Goal: Check status: Check status

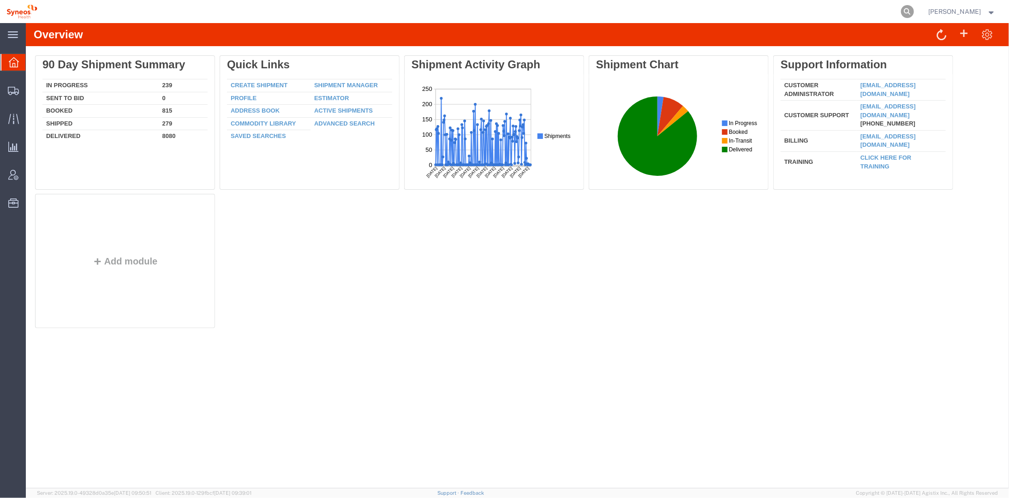
click at [914, 9] on icon at bounding box center [907, 11] width 13 height 13
paste input "1ZK12482A210181349"
click at [914, 10] on icon at bounding box center [907, 11] width 13 height 13
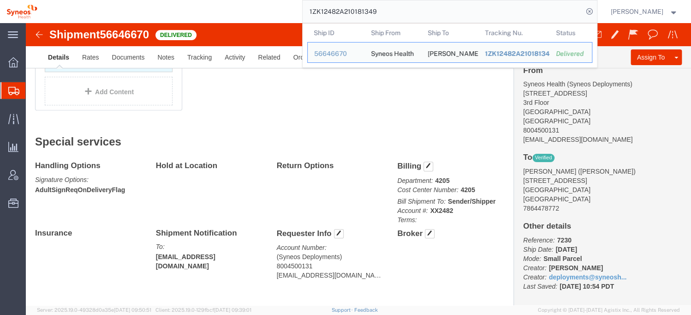
scroll to position [136, 0]
drag, startPoint x: 394, startPoint y: 12, endPoint x: 265, endPoint y: 13, distance: 128.3
click at [265, 13] on div "1ZK12482A210181349 Ship ID Ship From Ship To Tracking Nu. Status Ship ID 566466…" at bounding box center [321, 11] width 554 height 23
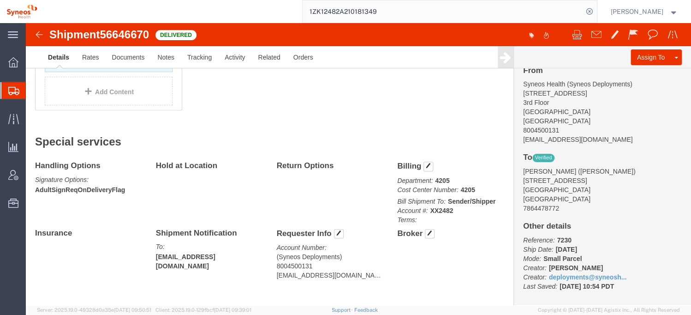
paste input "04485952"
click at [596, 11] on icon at bounding box center [589, 11] width 13 height 13
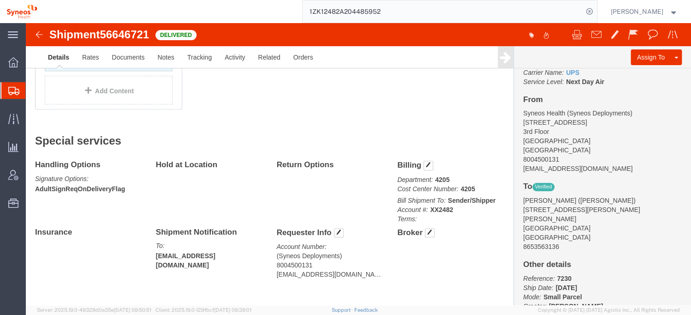
scroll to position [136, 0]
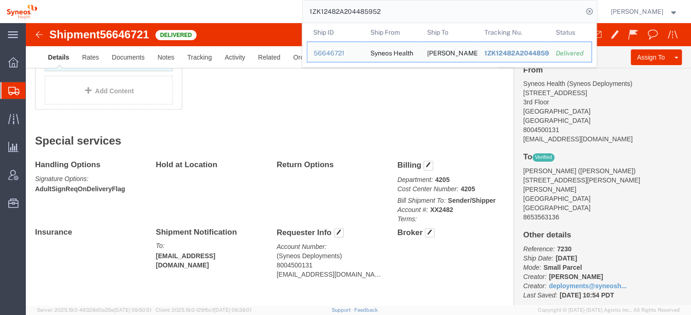
drag, startPoint x: 393, startPoint y: 12, endPoint x: 311, endPoint y: 13, distance: 81.7
click at [311, 13] on div "1ZK12482A204485952 Ship ID Ship From Ship To Tracking Nu. Status Ship ID 566467…" at bounding box center [321, 11] width 554 height 23
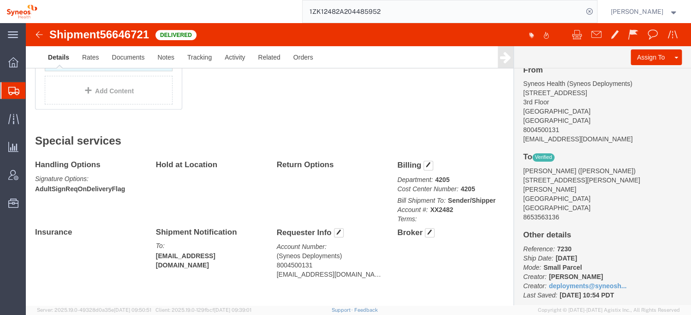
paste input "5009938"
click at [596, 10] on icon at bounding box center [589, 11] width 13 height 13
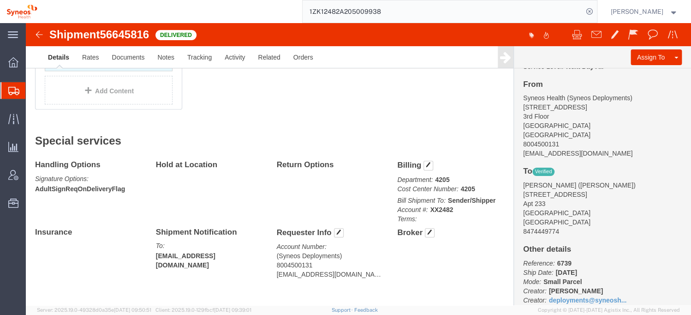
scroll to position [145, 0]
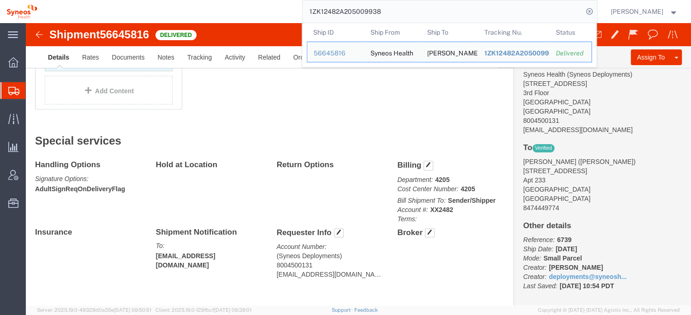
drag, startPoint x: 393, startPoint y: 12, endPoint x: 295, endPoint y: 15, distance: 97.4
click at [295, 15] on div "1ZK12482A205009938 Ship ID Ship From Ship To Tracking Nu. Status Ship ID 566458…" at bounding box center [321, 11] width 554 height 23
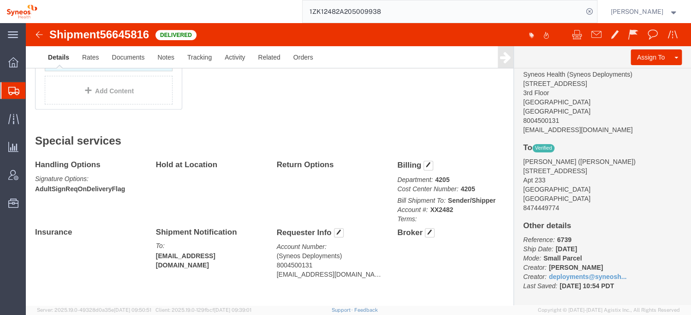
paste input "10181349"
click at [596, 9] on icon at bounding box center [589, 11] width 13 height 13
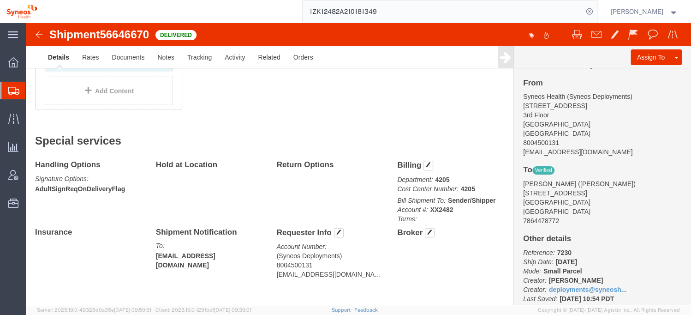
scroll to position [136, 0]
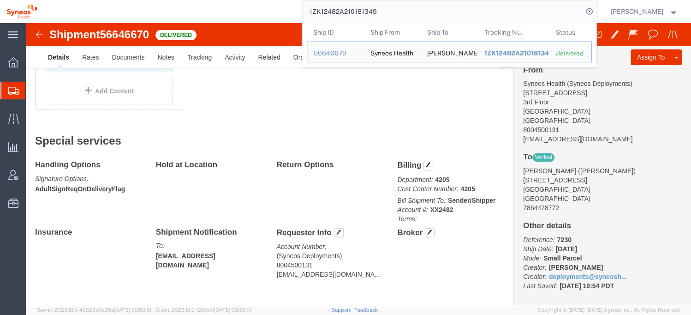
drag, startPoint x: 391, startPoint y: 12, endPoint x: 295, endPoint y: 14, distance: 96.0
click at [293, 14] on div "1ZK12482A210181349 Ship ID Ship From Ship To Tracking Nu. Status Ship ID 566466…" at bounding box center [321, 11] width 554 height 23
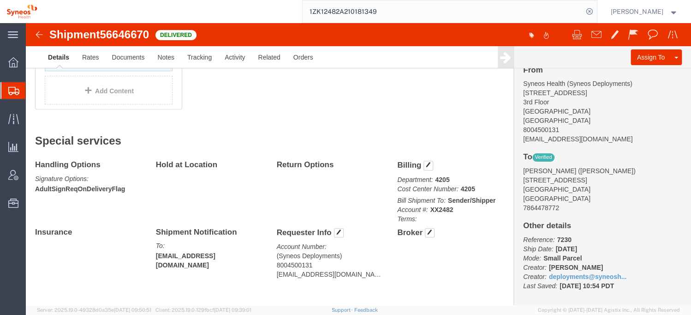
paste input "4830774"
click at [596, 11] on icon at bounding box center [589, 11] width 13 height 13
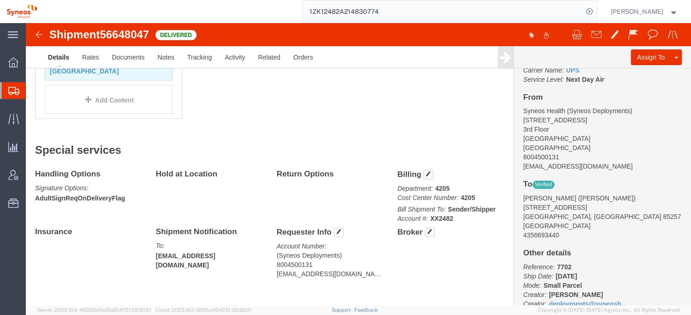
scroll to position [136, 0]
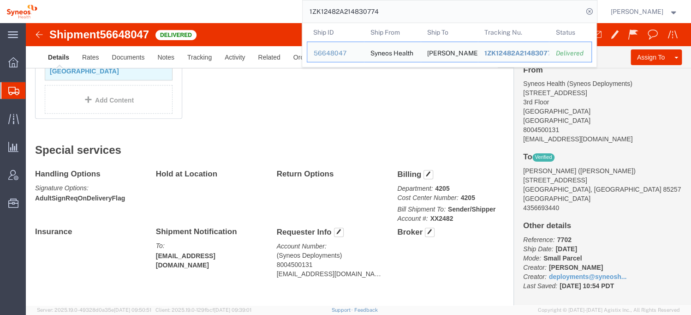
drag, startPoint x: 393, startPoint y: 12, endPoint x: 315, endPoint y: 13, distance: 78.0
click at [311, 14] on div "1ZK12482A214830774 Ship ID Ship From Ship To Tracking Nu. Status Ship ID 566480…" at bounding box center [321, 11] width 554 height 23
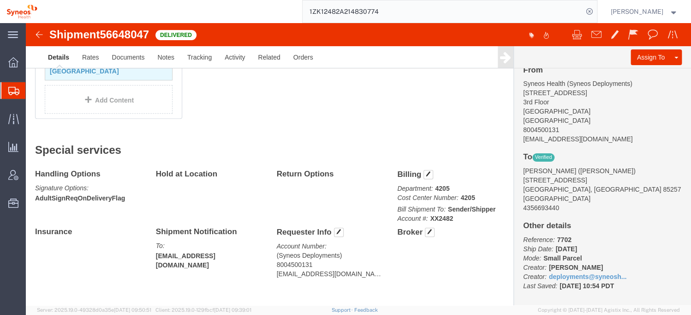
paste input "23284160"
click at [596, 11] on icon at bounding box center [589, 11] width 13 height 13
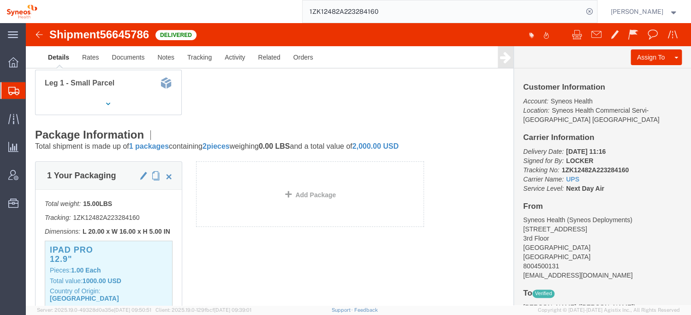
scroll to position [27, 0]
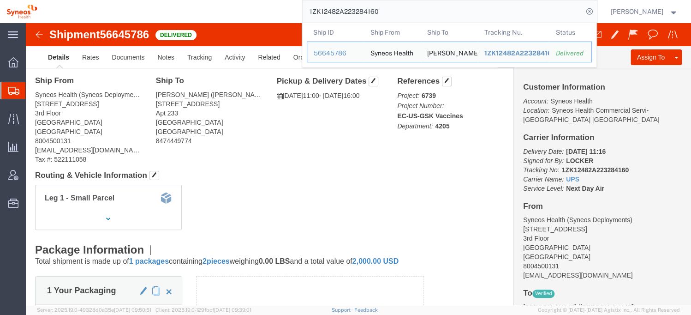
drag, startPoint x: 416, startPoint y: 12, endPoint x: 314, endPoint y: 16, distance: 102.1
click at [314, 16] on form "1ZK12482A223284160 Ship ID Ship From Ship To Tracking Nu. Status Ship ID 566457…" at bounding box center [449, 11] width 295 height 23
paste input "39751385"
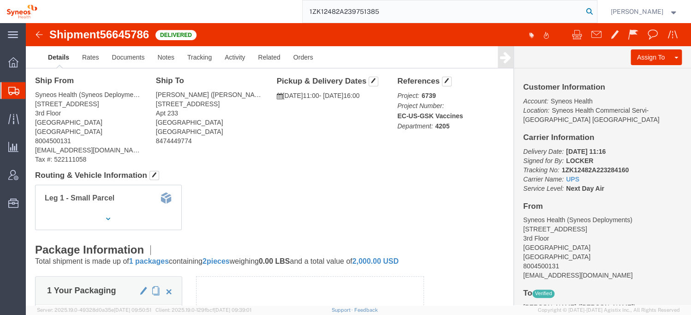
click at [596, 10] on icon at bounding box center [589, 11] width 13 height 13
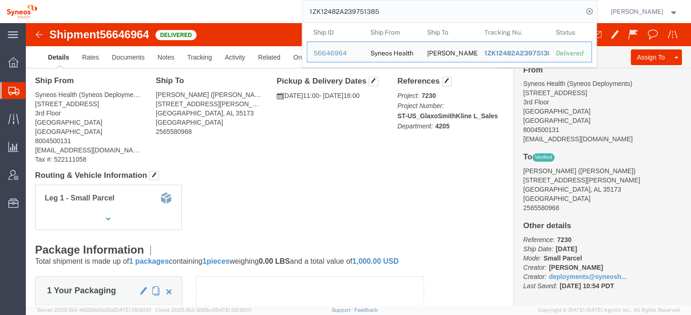
drag, startPoint x: 391, startPoint y: 10, endPoint x: 317, endPoint y: 10, distance: 73.8
click at [317, 10] on input "1ZK12482A239751385" at bounding box center [443, 11] width 281 height 22
paste input "814352"
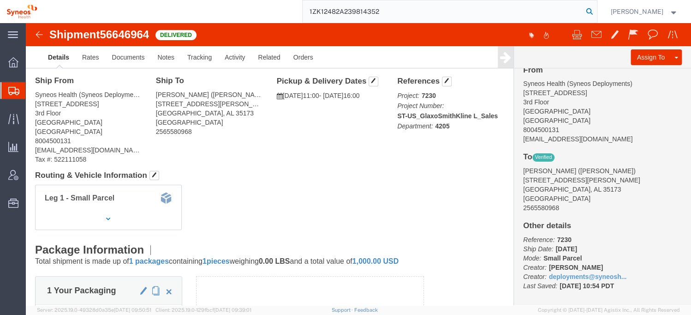
click at [596, 11] on icon at bounding box center [589, 11] width 13 height 13
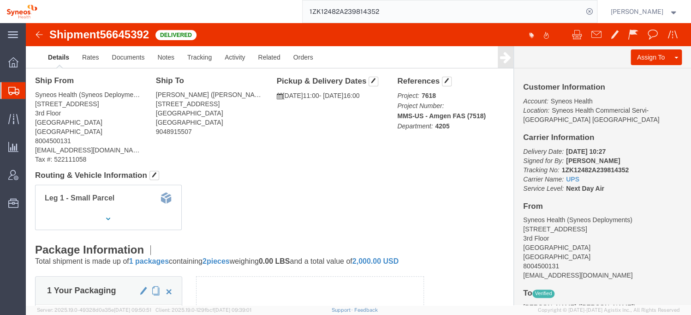
scroll to position [136, 0]
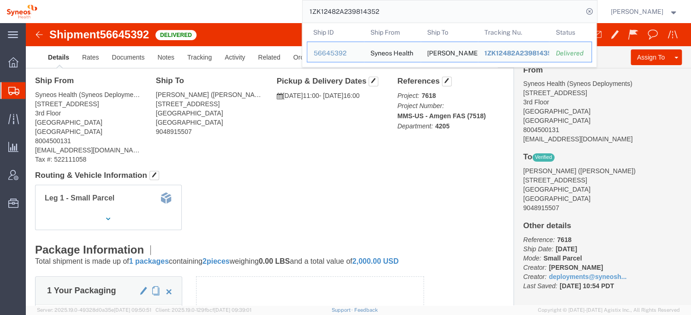
drag, startPoint x: 375, startPoint y: 12, endPoint x: 327, endPoint y: 15, distance: 48.5
click at [292, 15] on div "1ZK12482A239814352 Ship ID Ship From Ship To Tracking Nu. Status Ship ID 566453…" at bounding box center [321, 11] width 554 height 23
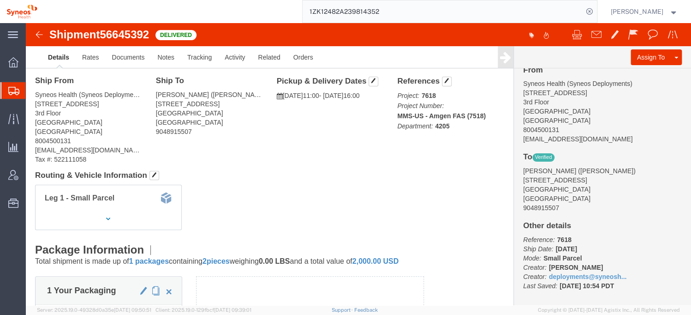
paste input "020438184"
click at [596, 10] on icon at bounding box center [589, 11] width 13 height 13
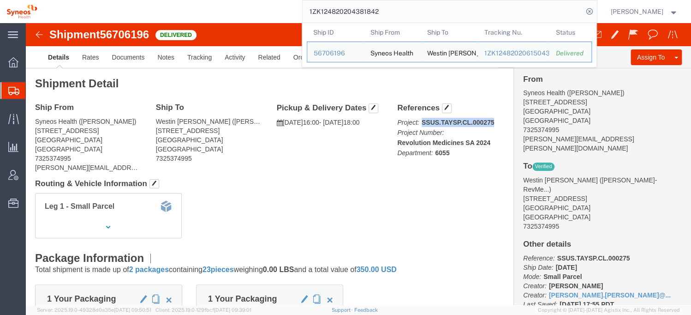
click p "Project: SSUS.TAYSP.CL.000275 Project Number: Revolution Medicines SA 2024 Depa…"
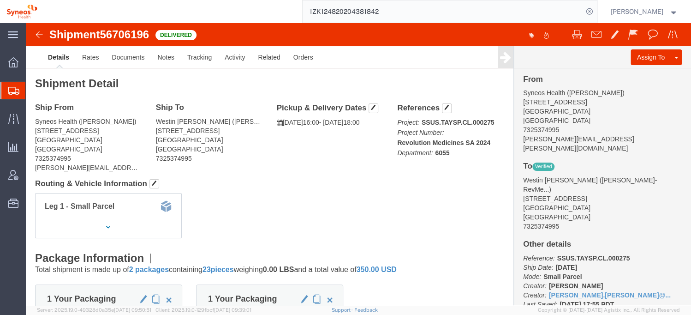
drag, startPoint x: 463, startPoint y: 97, endPoint x: 447, endPoint y: 99, distance: 16.2
drag, startPoint x: 447, startPoint y: 99, endPoint x: 389, endPoint y: 99, distance: 57.7
click span "Project: SSUS.TAYSP.CL.000275"
drag, startPoint x: 391, startPoint y: 97, endPoint x: 464, endPoint y: 98, distance: 72.4
click b "SSUS.TAYSP.CL.000275"
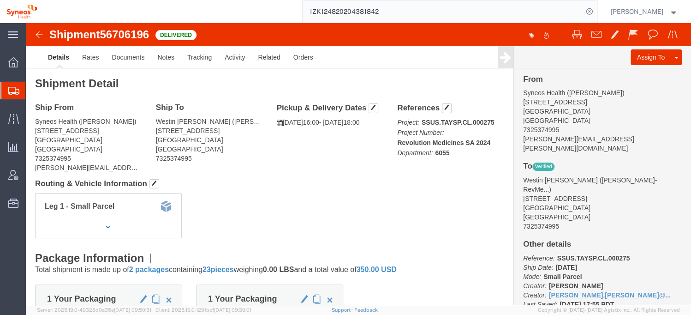
drag, startPoint x: 462, startPoint y: 98, endPoint x: 445, endPoint y: 98, distance: 17.5
drag, startPoint x: 445, startPoint y: 98, endPoint x: 416, endPoint y: 102, distance: 28.8
click p "Project: SSUS.TAYSP.CL.000275 Project Number: Revolution Medicines SA 2024 Depa…"
click b "SSUS.TAYSP.CL.000275"
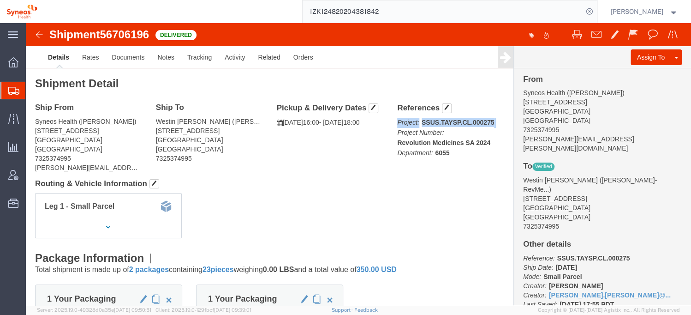
click b "SSUS.TAYSP.CL.000275"
copy span "Project: SSUS.TAYSP.CL.000275"
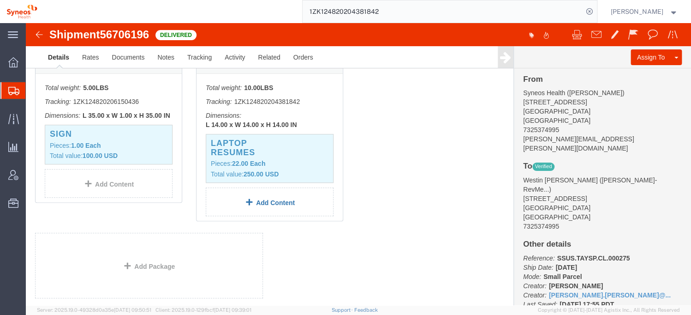
scroll to position [246, 0]
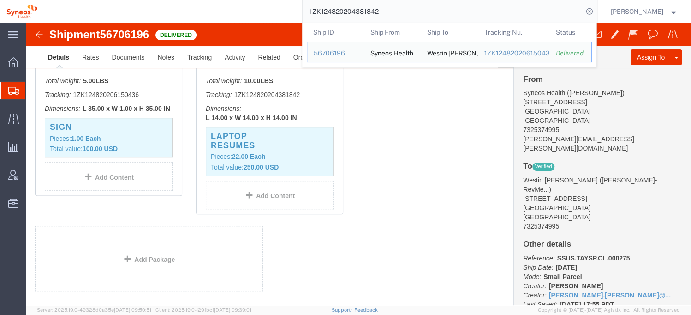
drag, startPoint x: 395, startPoint y: 9, endPoint x: 309, endPoint y: 14, distance: 86.9
click at [305, 14] on div "1ZK124820204381842 Ship ID Ship From Ship To Tracking Nu. Status Ship ID 567061…" at bounding box center [321, 11] width 554 height 23
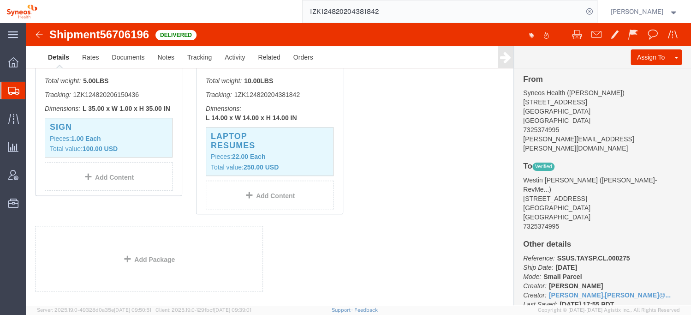
paste input "6150436"
click at [596, 9] on icon at bounding box center [589, 11] width 13 height 13
click at [402, 8] on input "1ZK124820206150436" at bounding box center [443, 11] width 281 height 22
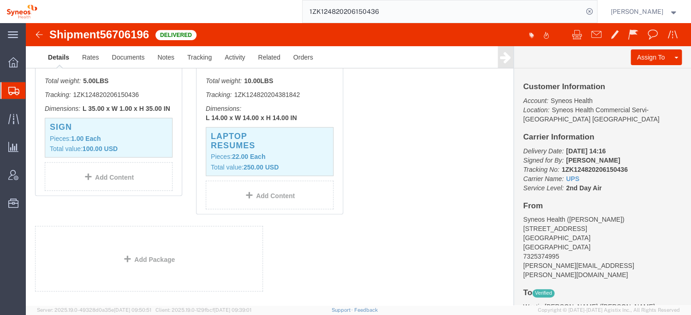
scroll to position [0, 0]
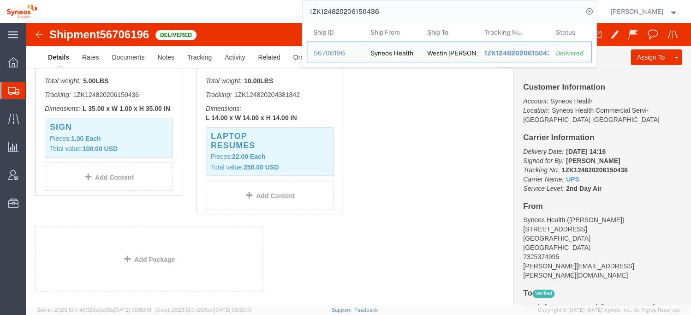
drag, startPoint x: 393, startPoint y: 12, endPoint x: 307, endPoint y: 19, distance: 86.1
click at [307, 19] on div "1ZK124820206150436 Ship ID Ship From Ship To Tracking Nu. Status Ship ID 567061…" at bounding box center [321, 11] width 554 height 23
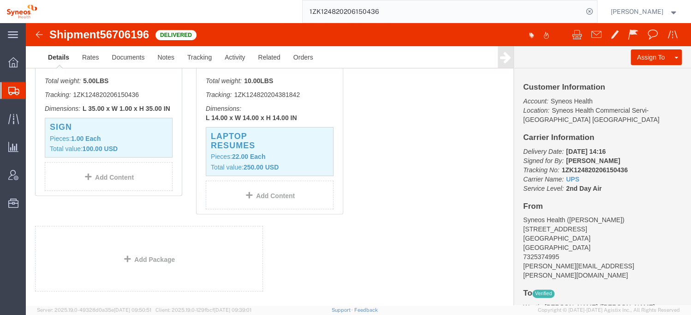
paste input "35138539"
click at [596, 10] on icon at bounding box center [589, 11] width 13 height 13
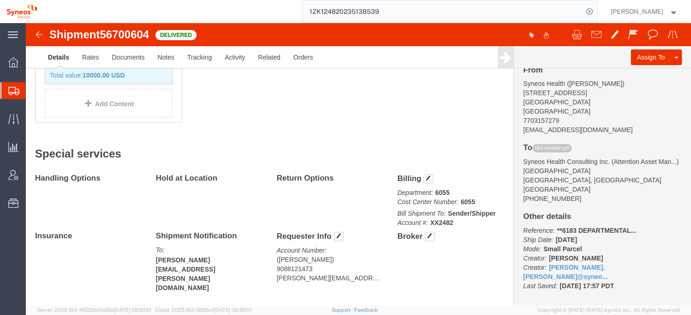
scroll to position [340, 0]
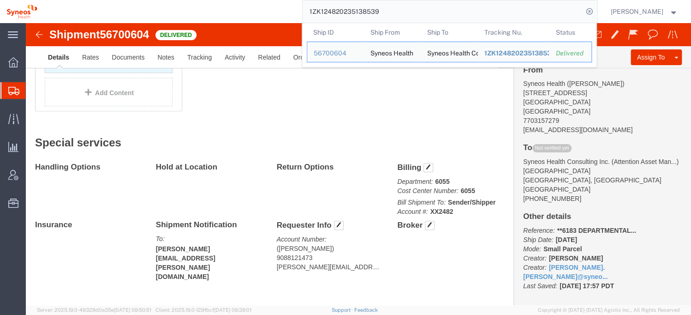
drag, startPoint x: 401, startPoint y: 8, endPoint x: 298, endPoint y: 15, distance: 103.1
click at [296, 14] on div "1ZK124820235138539 Ship ID Ship From Ship To Tracking Nu. Status Ship ID 567006…" at bounding box center [321, 11] width 554 height 23
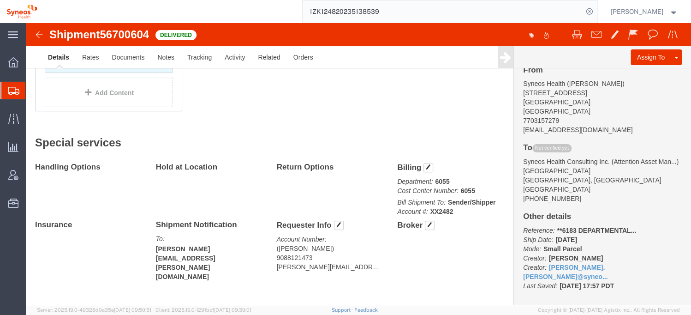
paste input "1202741643"
click at [596, 7] on icon at bounding box center [589, 11] width 13 height 13
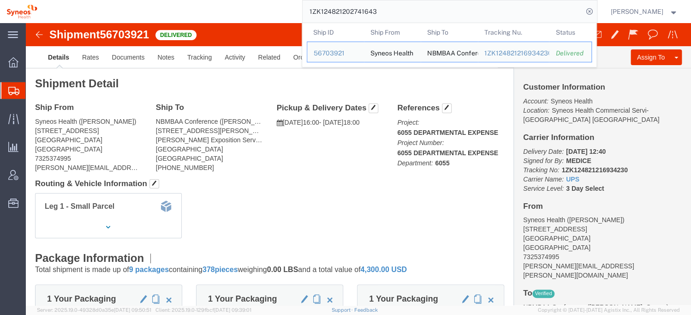
drag, startPoint x: 393, startPoint y: 12, endPoint x: 295, endPoint y: 15, distance: 97.9
click at [295, 15] on div "1ZK124821202741643 Ship ID Ship From Ship To Tracking Nu. Status Ship ID 567039…" at bounding box center [321, 11] width 554 height 23
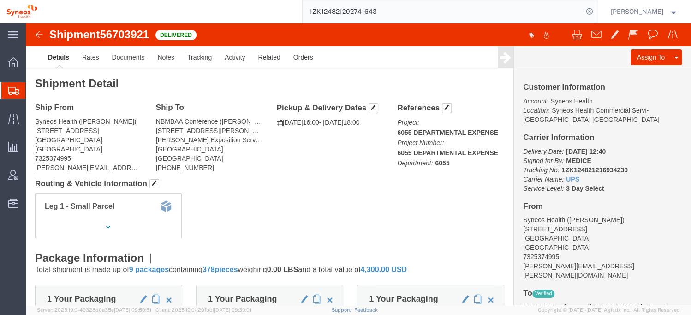
paste input "8402258"
type input "1ZK124821208402258"
click at [596, 12] on icon at bounding box center [589, 11] width 13 height 13
click at [406, 12] on input "1ZK124821208402258" at bounding box center [443, 11] width 281 height 22
drag, startPoint x: 404, startPoint y: 10, endPoint x: 289, endPoint y: 17, distance: 115.6
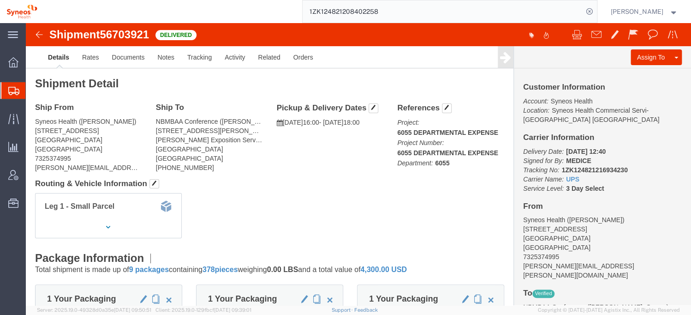
click at [289, 17] on div "1ZK124821208402258" at bounding box center [321, 11] width 554 height 23
click at [596, 11] on icon at bounding box center [589, 11] width 13 height 13
click at [455, 19] on input "search" at bounding box center [443, 11] width 281 height 22
click img
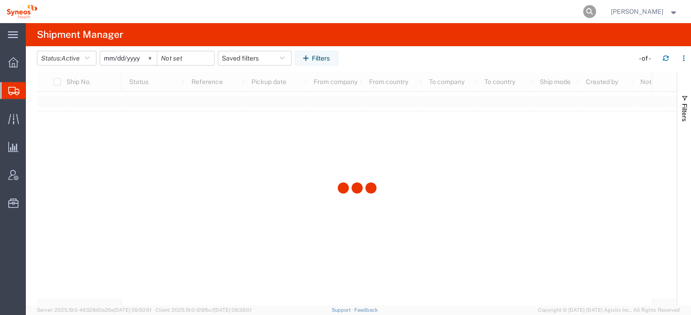
click at [596, 10] on icon at bounding box center [589, 11] width 13 height 13
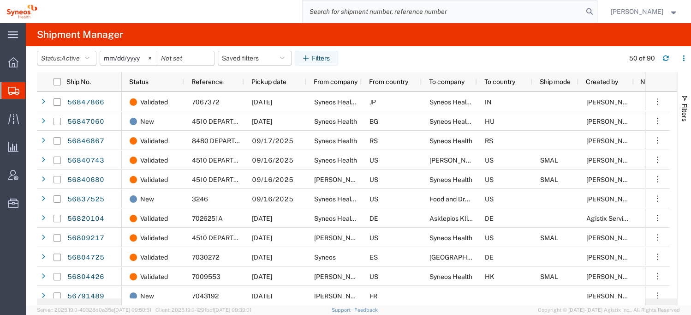
paste input "1ZK124821208402258"
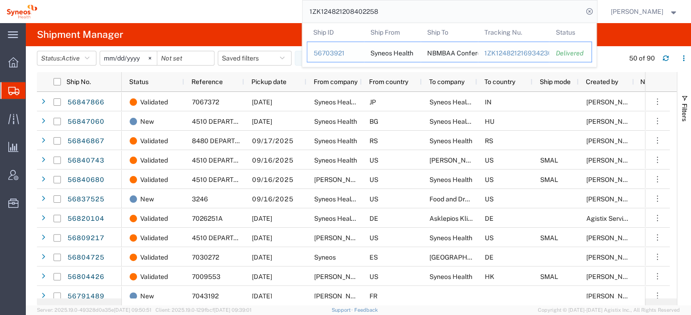
click at [442, 53] on div "NBMBAA Conference" at bounding box center [449, 52] width 44 height 20
click at [529, 50] on div "1ZK124821216934230" at bounding box center [513, 53] width 59 height 10
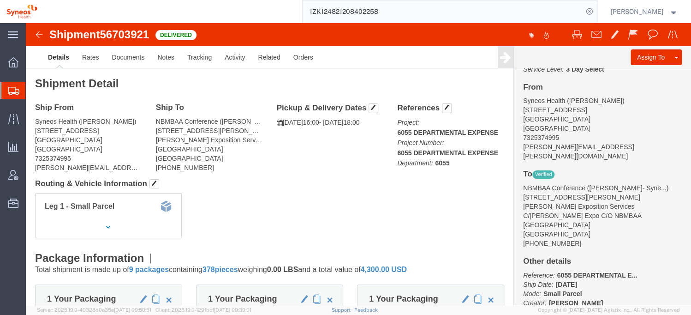
scroll to position [145, 0]
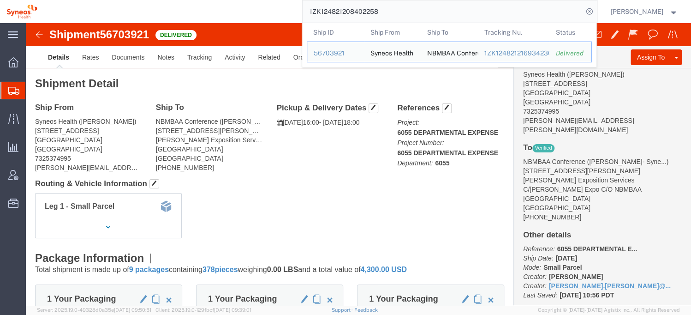
drag, startPoint x: 397, startPoint y: 12, endPoint x: 255, endPoint y: 2, distance: 142.0
click at [254, 2] on div "1ZK124821208402258 Ship ID Ship From Ship To Tracking Nu. Status Ship ID 567039…" at bounding box center [321, 11] width 554 height 23
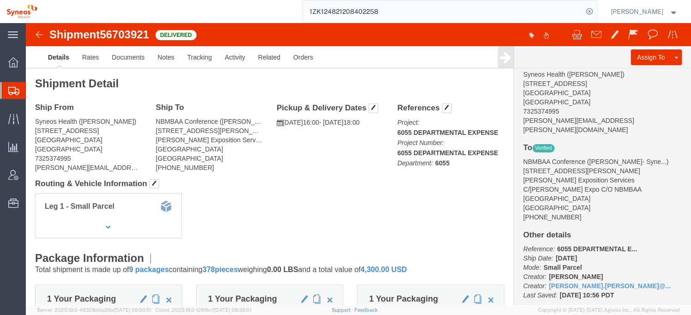
paste input "16934230"
type input "1ZK124821216934230"
click at [596, 9] on icon at bounding box center [589, 11] width 13 height 13
